Goal: Navigation & Orientation: Find specific page/section

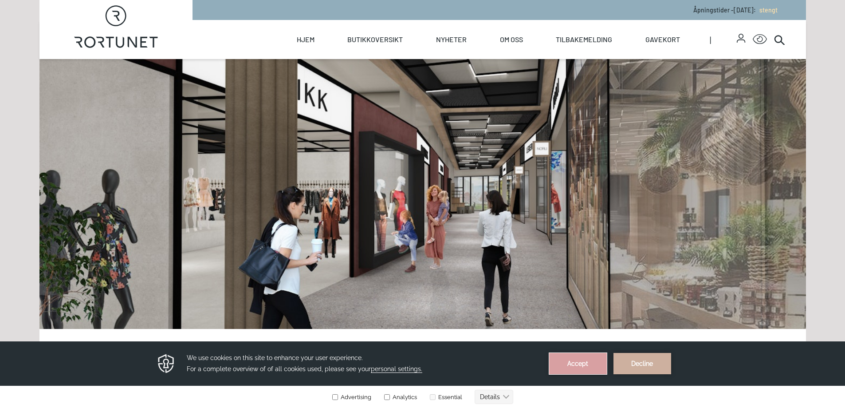
click at [582, 358] on button "Accept" at bounding box center [578, 363] width 58 height 21
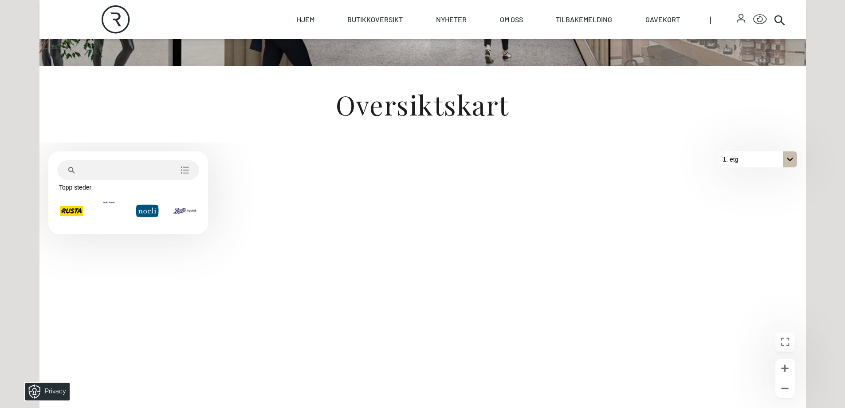
scroll to position [269, 0]
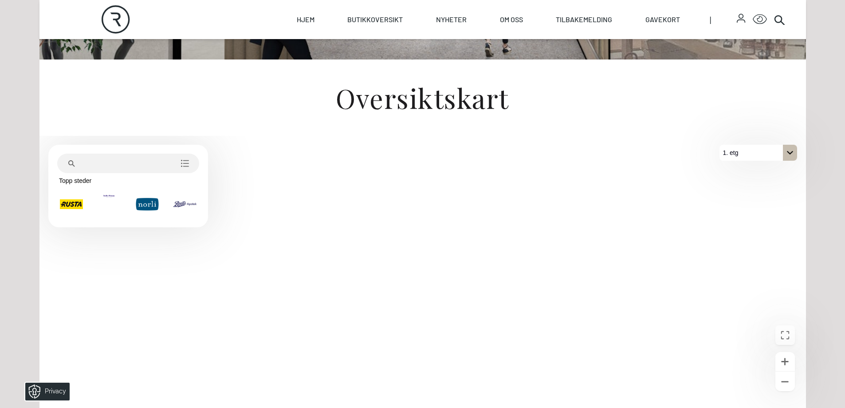
click at [792, 157] on div "På 1. etg. Klikk for å velge en annen etasje." at bounding box center [790, 153] width 14 height 16
click at [792, 165] on button "2. etg" at bounding box center [758, 169] width 78 height 16
click at [792, 159] on div "På 2. etg. Klikk for å velge en annen etasje." at bounding box center [790, 153] width 14 height 16
click at [792, 151] on icon "På 2. etg. Klikk for å velge en annen etasje." at bounding box center [789, 152] width 7 height 7
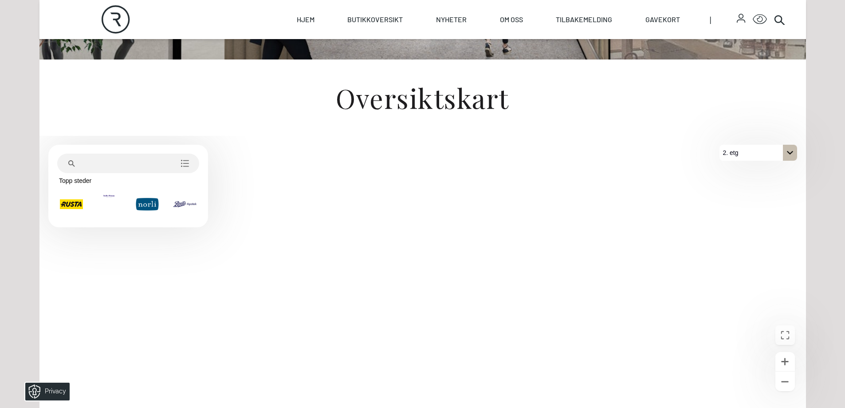
click at [792, 151] on icon "På 2. etg. Klikk for å velge en annen etasje." at bounding box center [790, 153] width 6 height 4
click at [787, 187] on button "1. etg" at bounding box center [758, 185] width 78 height 16
click at [787, 357] on icon "Zoome inn" at bounding box center [784, 361] width 11 height 11
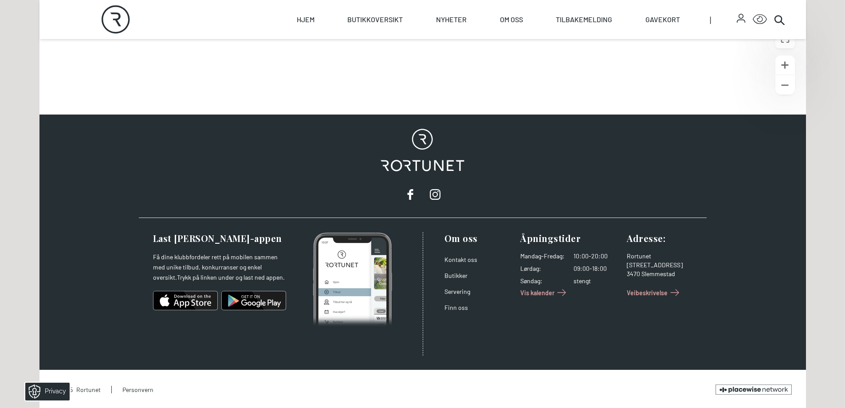
scroll to position [566, 0]
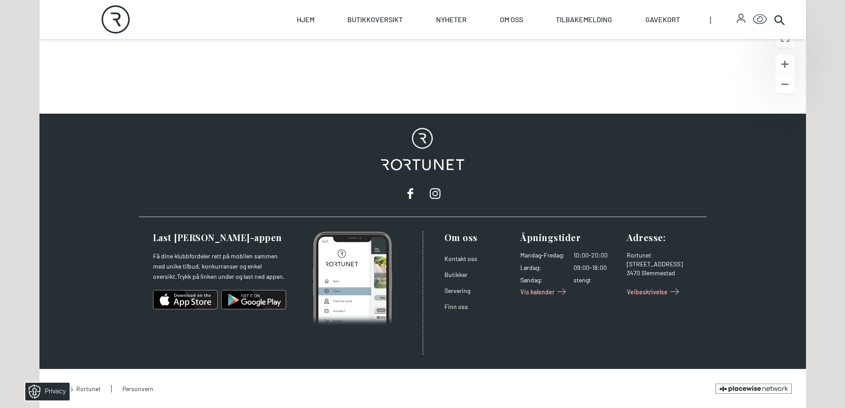
click at [650, 293] on span "Veibeskrivelse" at bounding box center [647, 291] width 41 height 9
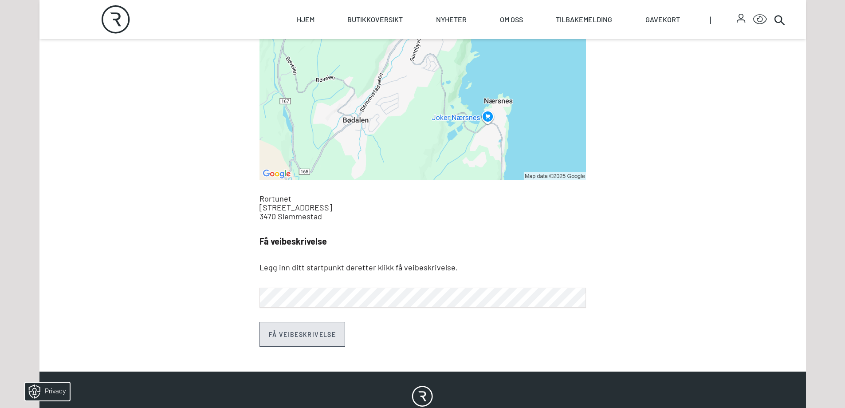
scroll to position [530, 0]
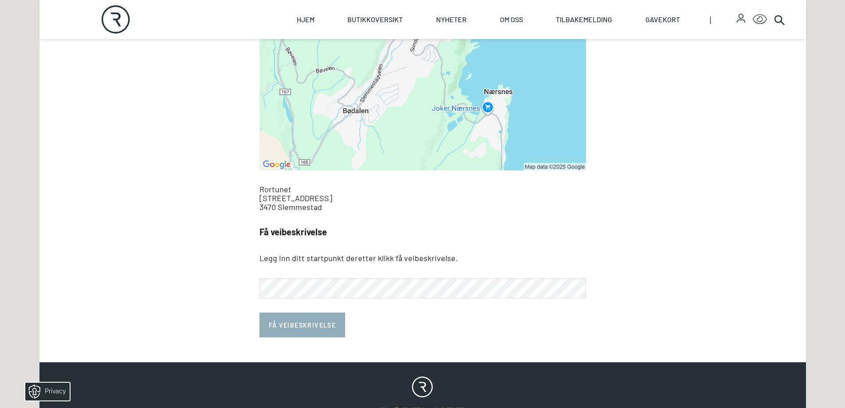
click at [311, 321] on button "Få veibeskrivelse" at bounding box center [302, 324] width 86 height 25
